Goal: Task Accomplishment & Management: Manage account settings

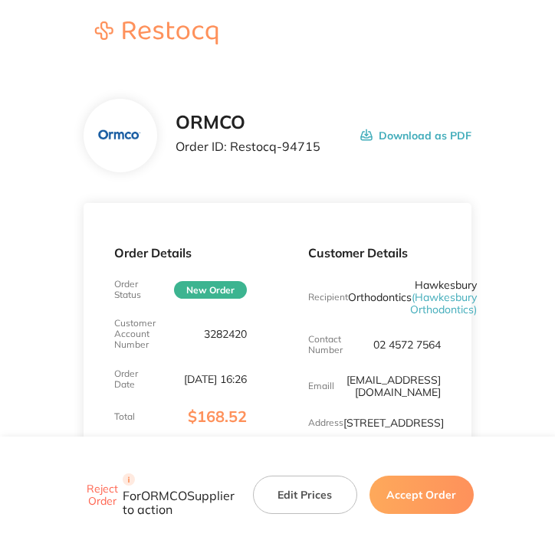
click at [229, 331] on p "3282420" at bounding box center [225, 334] width 43 height 12
copy p "3282420"
copy p "Restocq- 94715"
drag, startPoint x: 321, startPoint y: 146, endPoint x: 232, endPoint y: 153, distance: 89.1
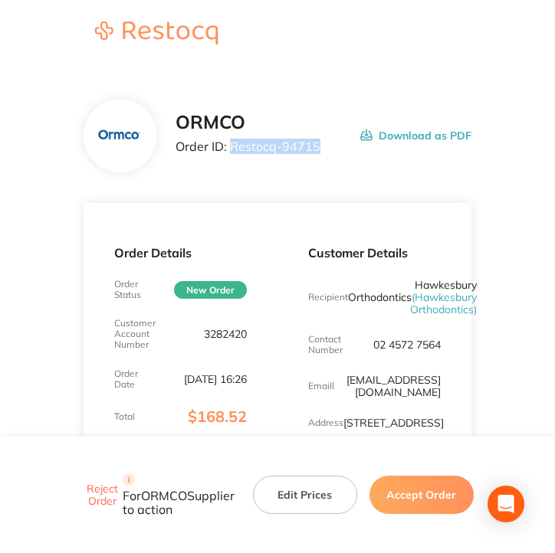
click at [232, 153] on div "ORMCO Order ID: Restocq- 94715 Download as PDF" at bounding box center [324, 136] width 297 height 48
click at [420, 508] on button "Accept Order" at bounding box center [422, 495] width 104 height 38
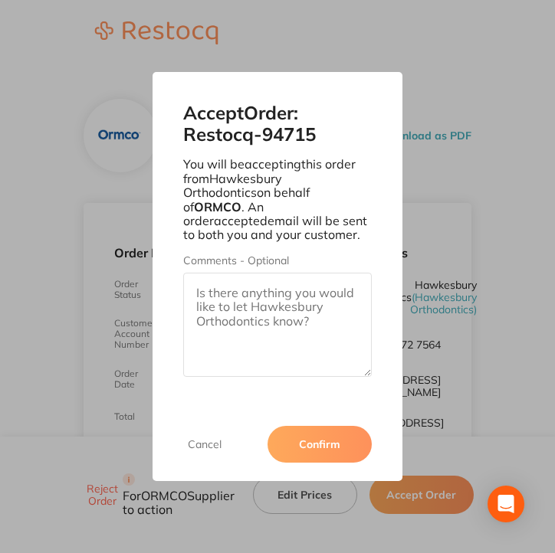
click at [300, 435] on button "Confirm" at bounding box center [320, 444] width 104 height 37
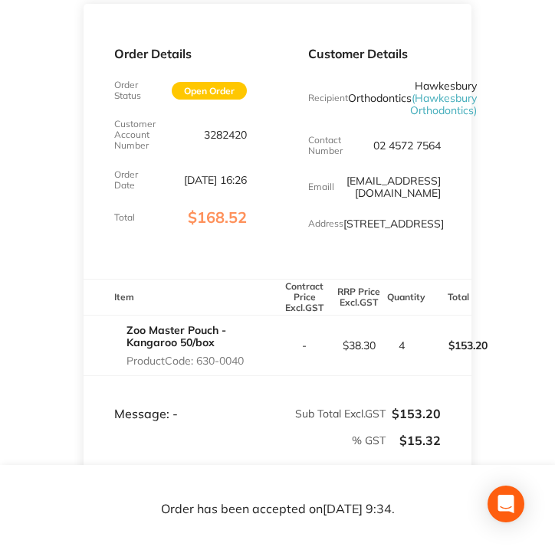
scroll to position [383, 0]
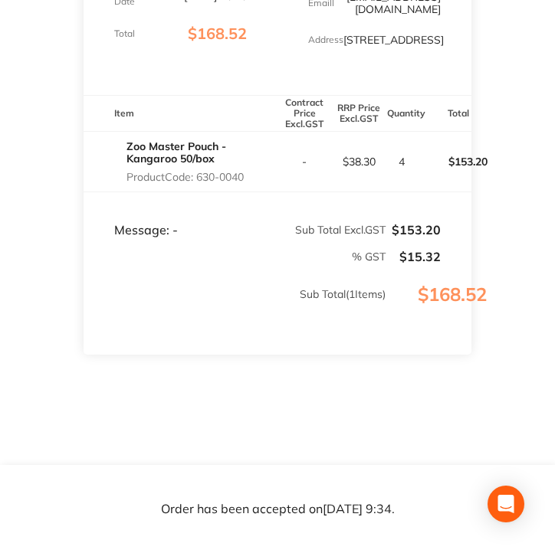
copy p "630-0040"
drag, startPoint x: 255, startPoint y: 204, endPoint x: 199, endPoint y: 204, distance: 56.0
click at [199, 183] on p "Product Code: 630-0040" at bounding box center [201, 177] width 151 height 12
